Goal: Information Seeking & Learning: Find specific page/section

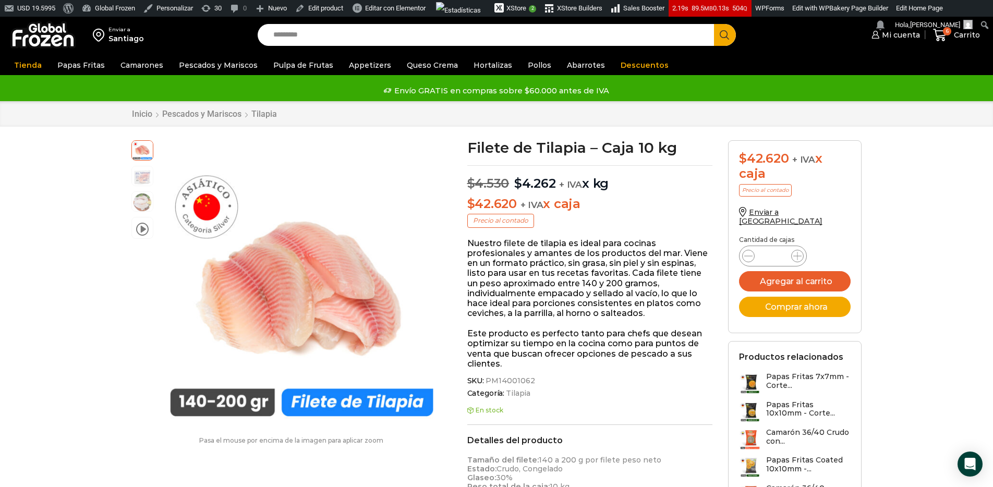
click at [41, 46] on img at bounding box center [42, 34] width 65 height 27
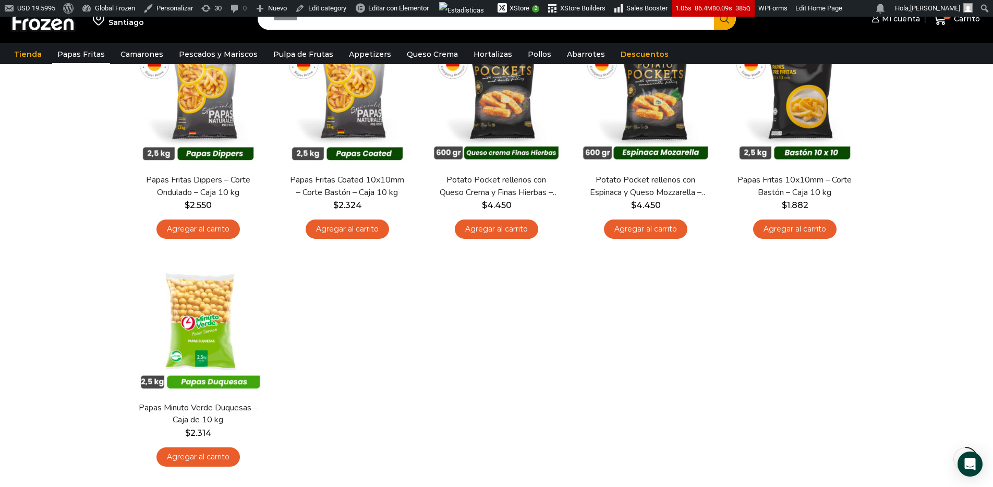
scroll to position [375, 0]
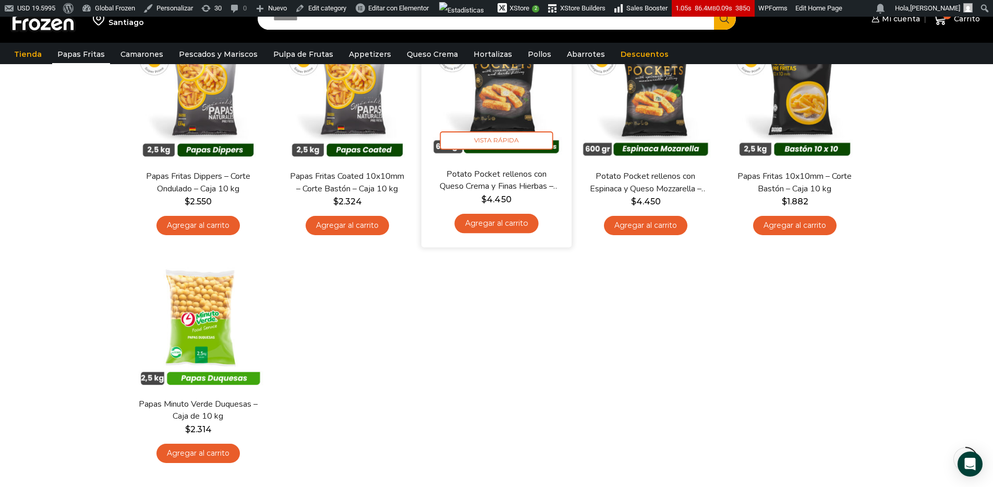
click at [512, 123] on img at bounding box center [496, 93] width 135 height 135
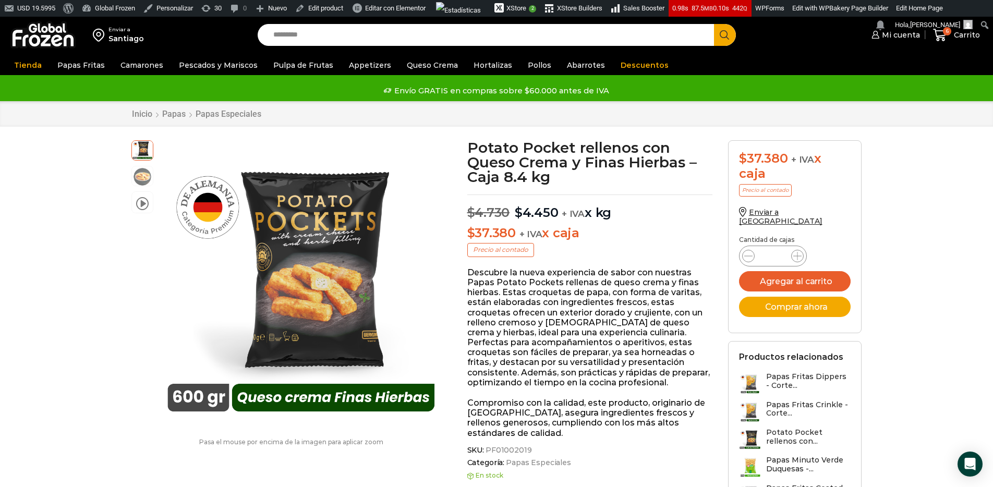
click at [331, 34] on input "Search input" at bounding box center [488, 35] width 441 height 22
type input "**********"
click at [714, 24] on button "Search" at bounding box center [725, 35] width 22 height 22
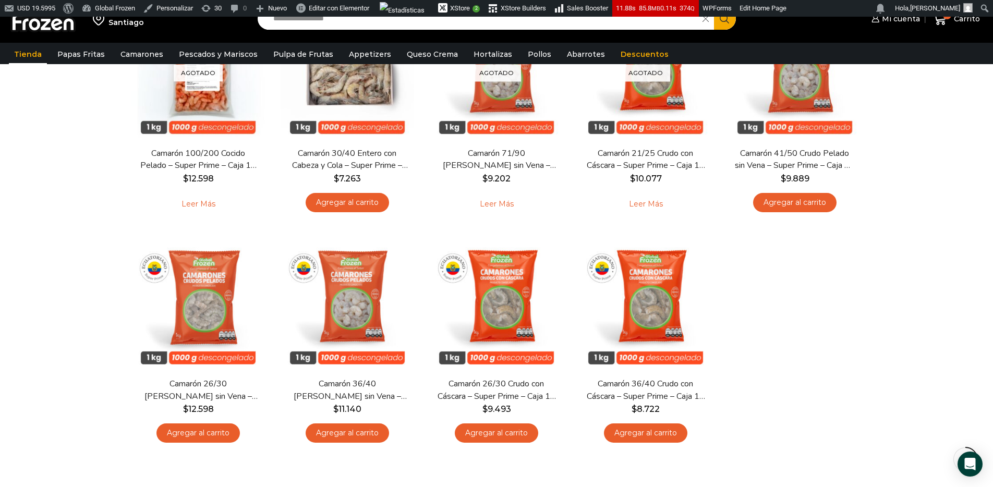
scroll to position [202, 0]
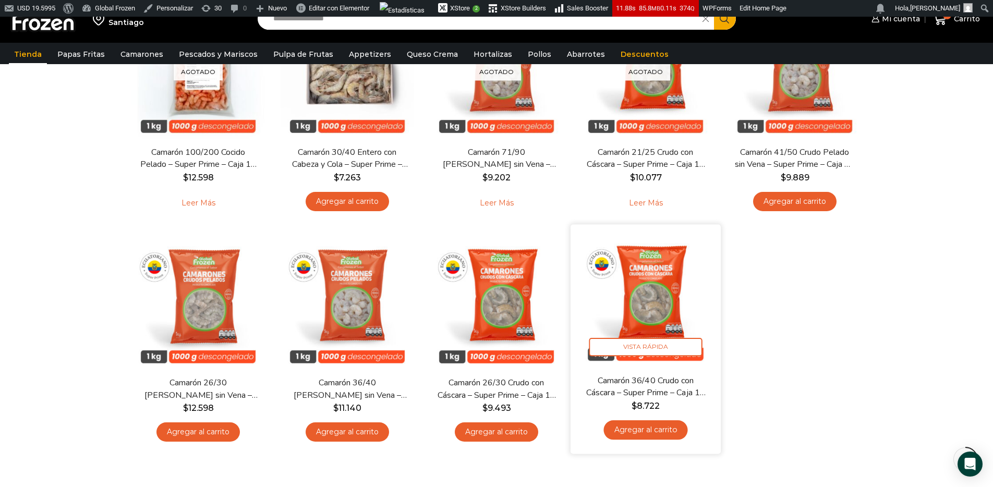
click at [653, 309] on img at bounding box center [646, 300] width 135 height 135
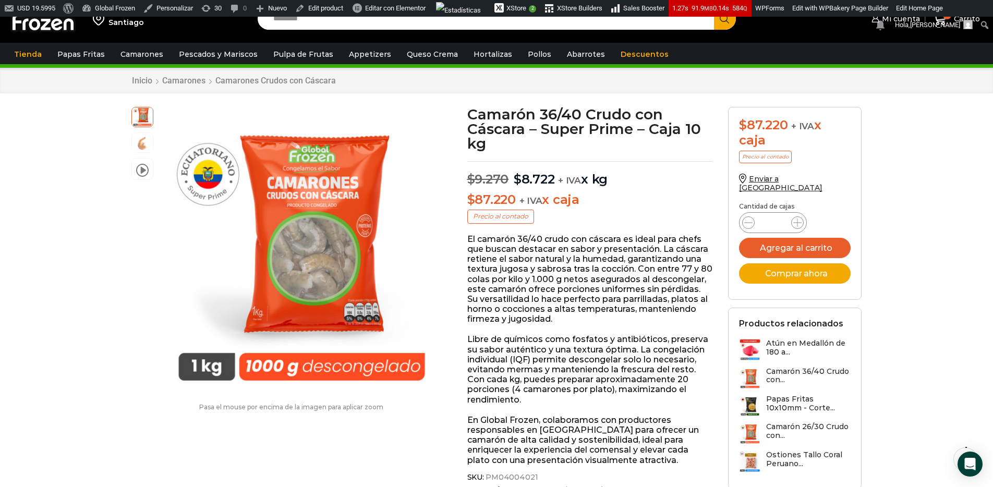
scroll to position [38, 0]
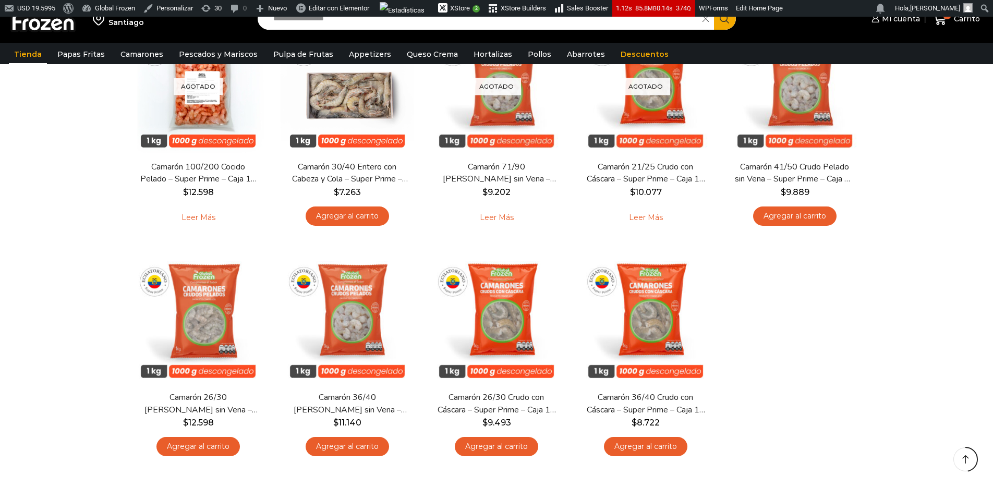
scroll to position [249, 0]
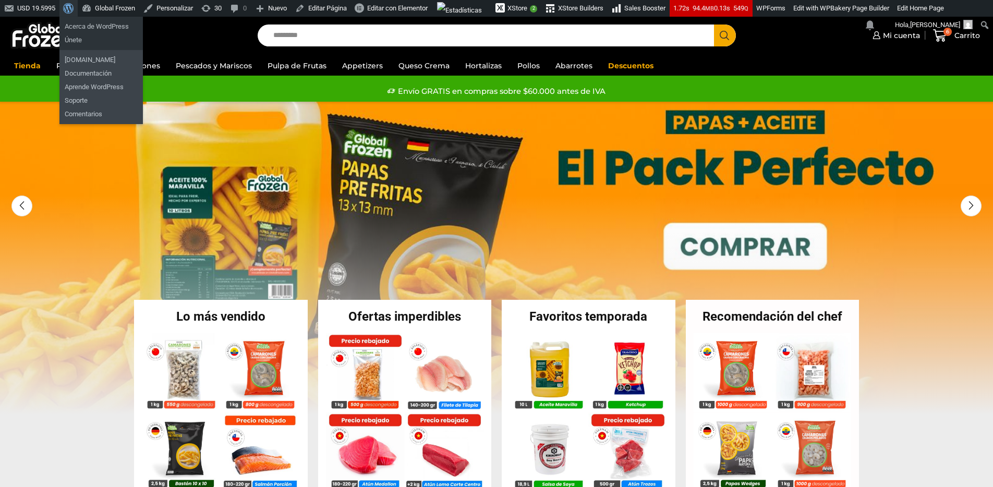
click at [71, 4] on span "Barra de herramientas" at bounding box center [67, 7] width 8 height 15
